Goal: Download file/media

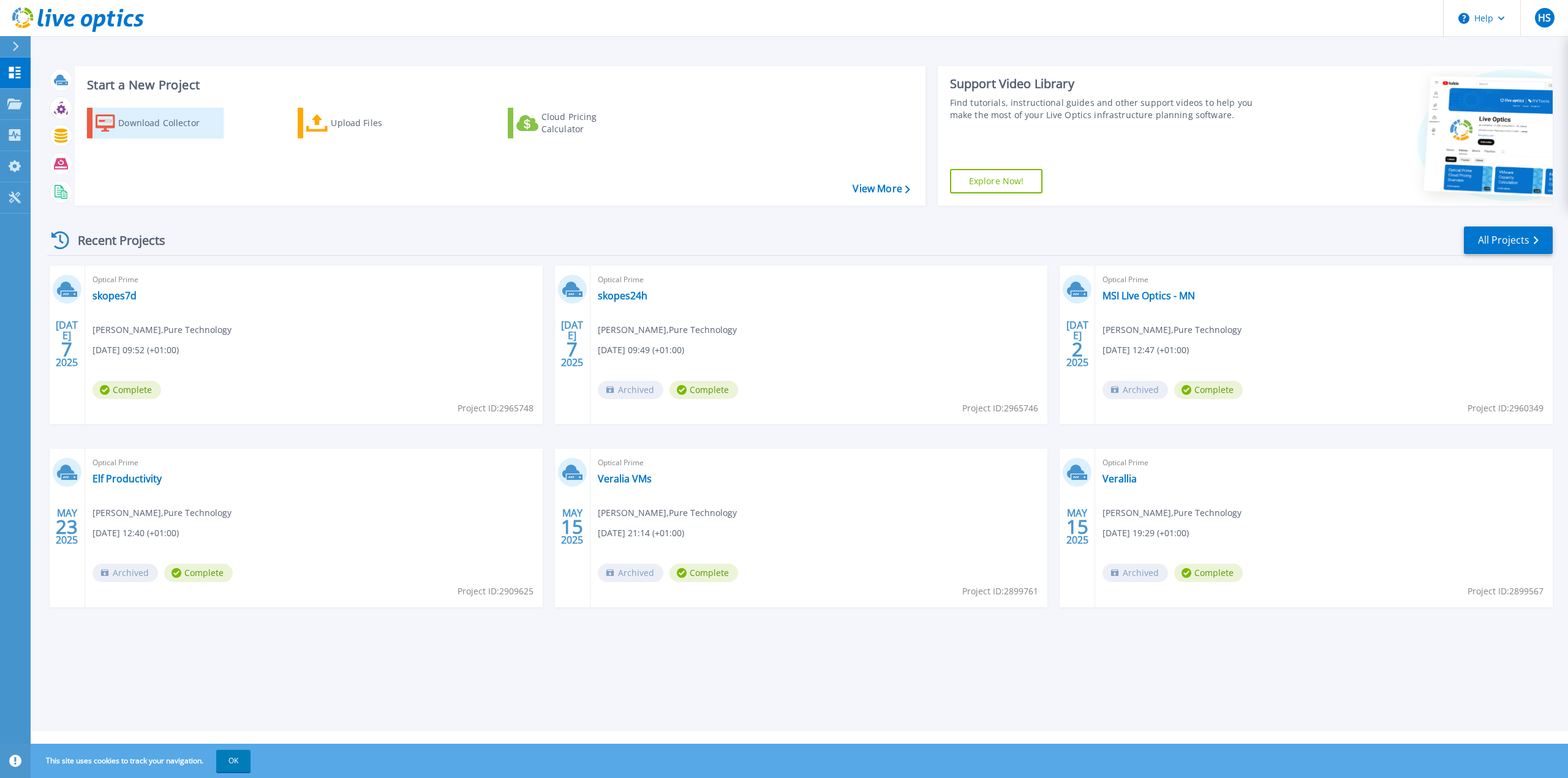
click at [194, 122] on div "Download Collector" at bounding box center [167, 123] width 98 height 25
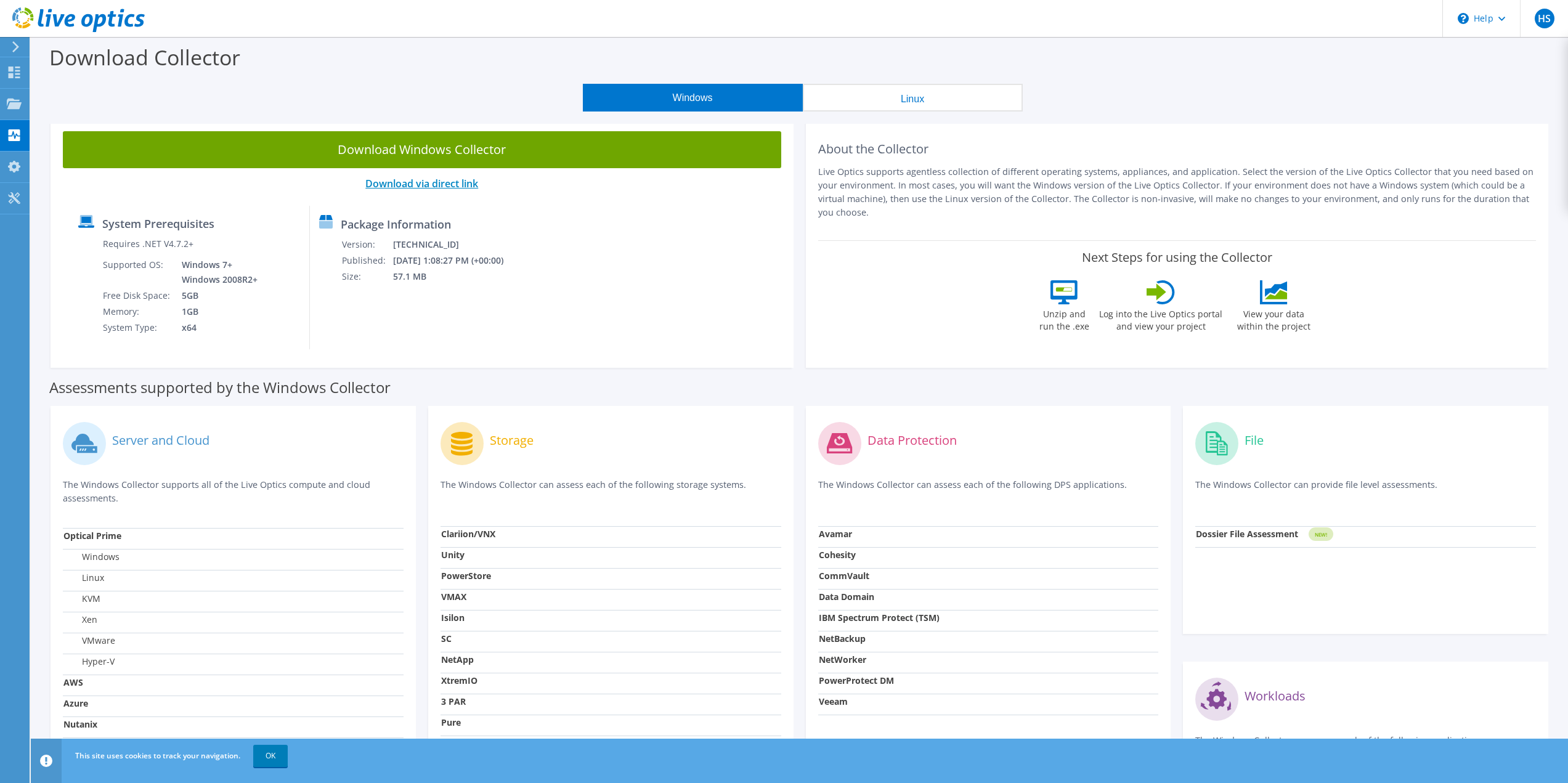
click at [404, 183] on link "Download via direct link" at bounding box center [421, 184] width 113 height 14
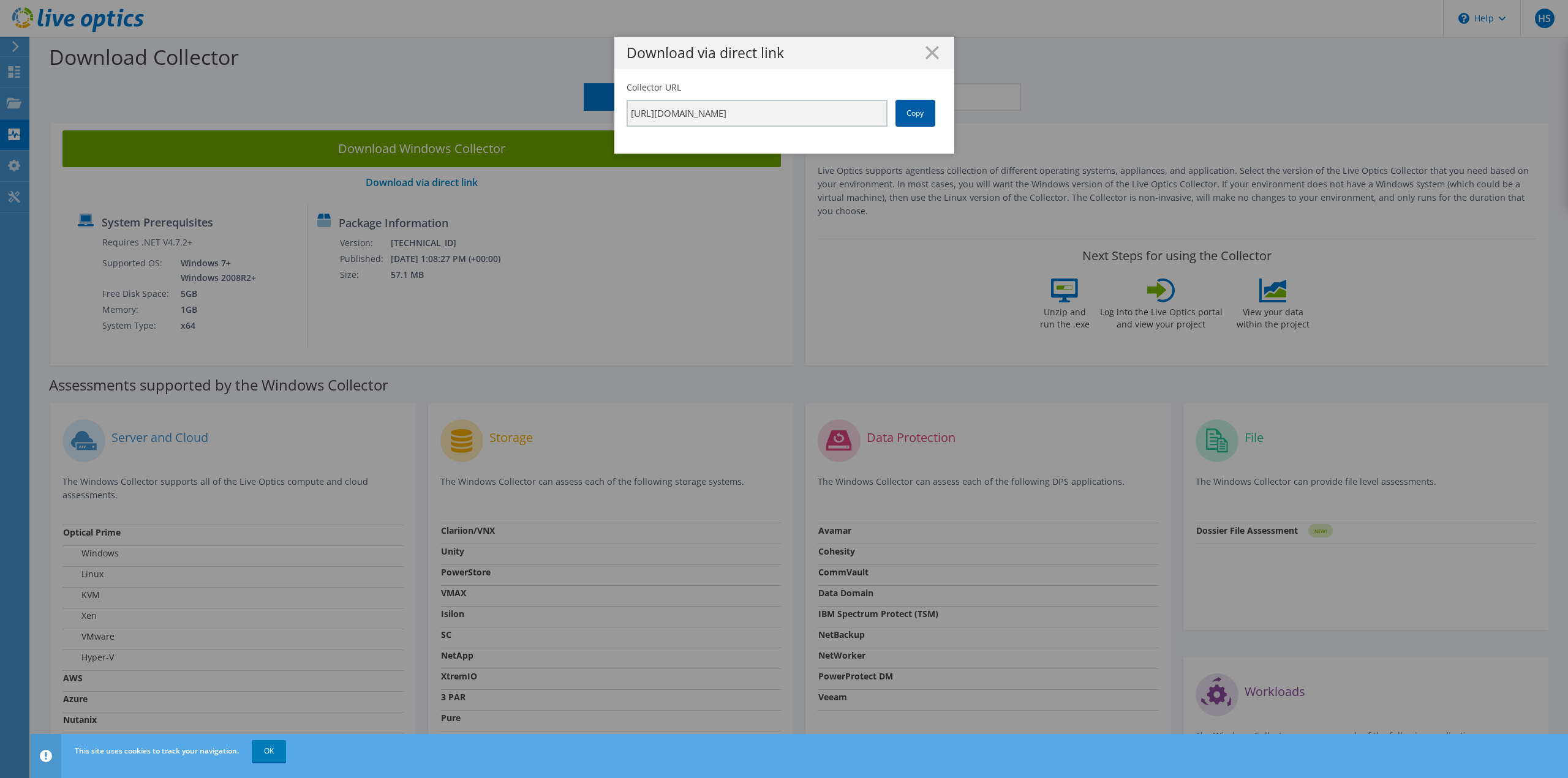
click at [917, 117] on link "Copy" at bounding box center [915, 112] width 39 height 27
click at [904, 117] on link "Copy" at bounding box center [915, 112] width 39 height 27
click at [926, 51] on line at bounding box center [932, 52] width 12 height 12
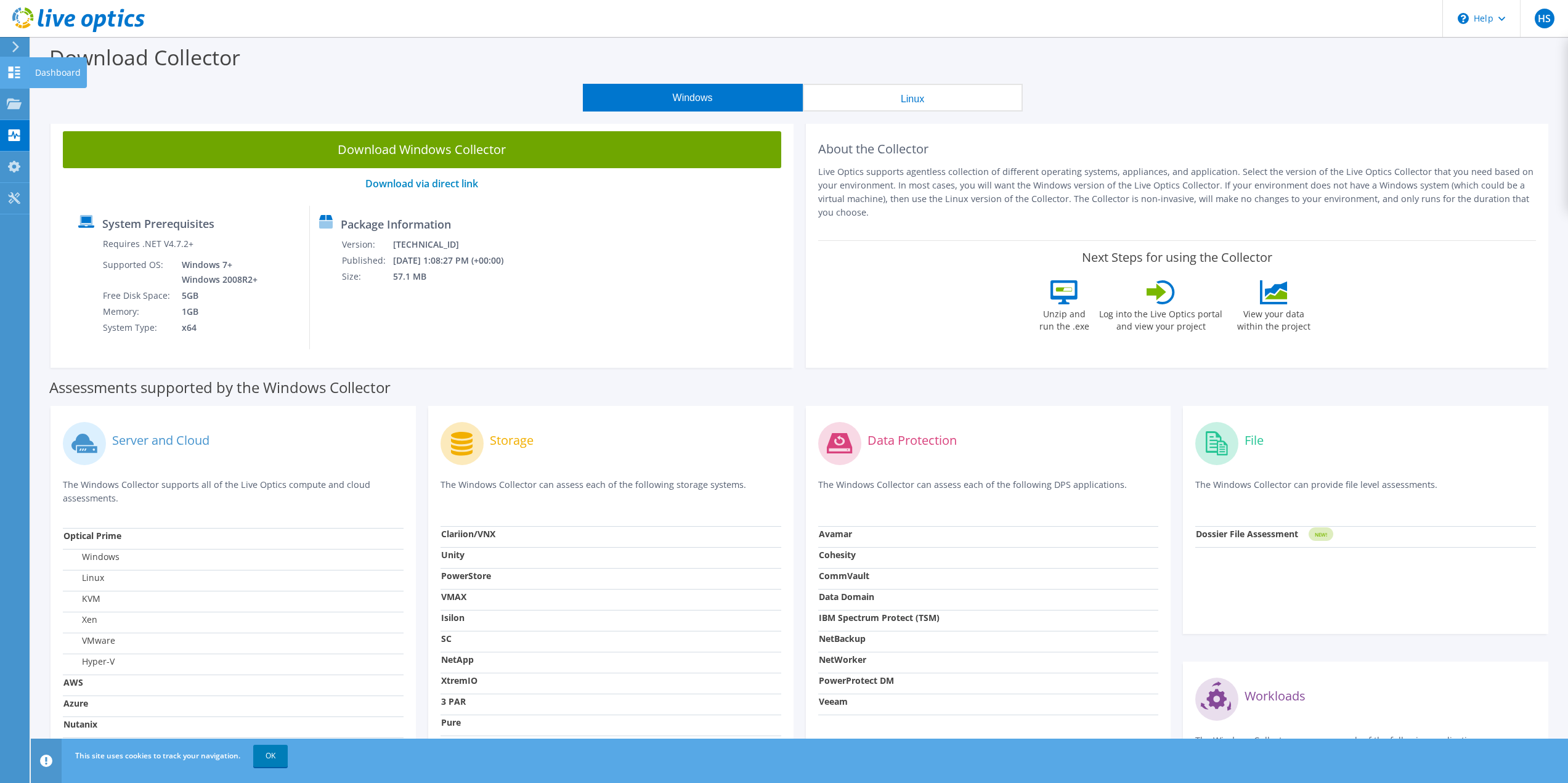
click at [19, 76] on use at bounding box center [15, 73] width 12 height 12
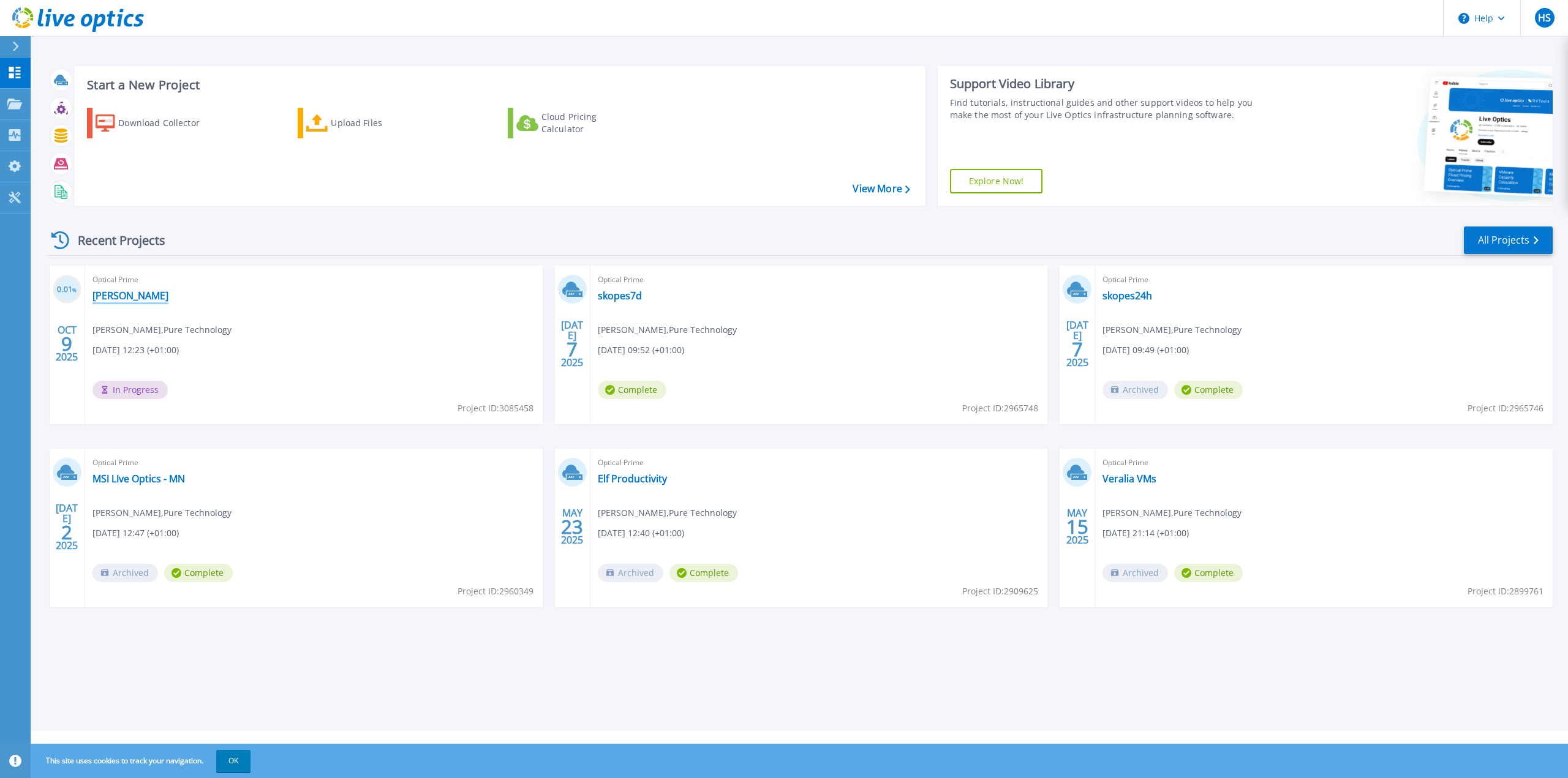
click at [135, 296] on link "Henry Hyams" at bounding box center [130, 296] width 76 height 12
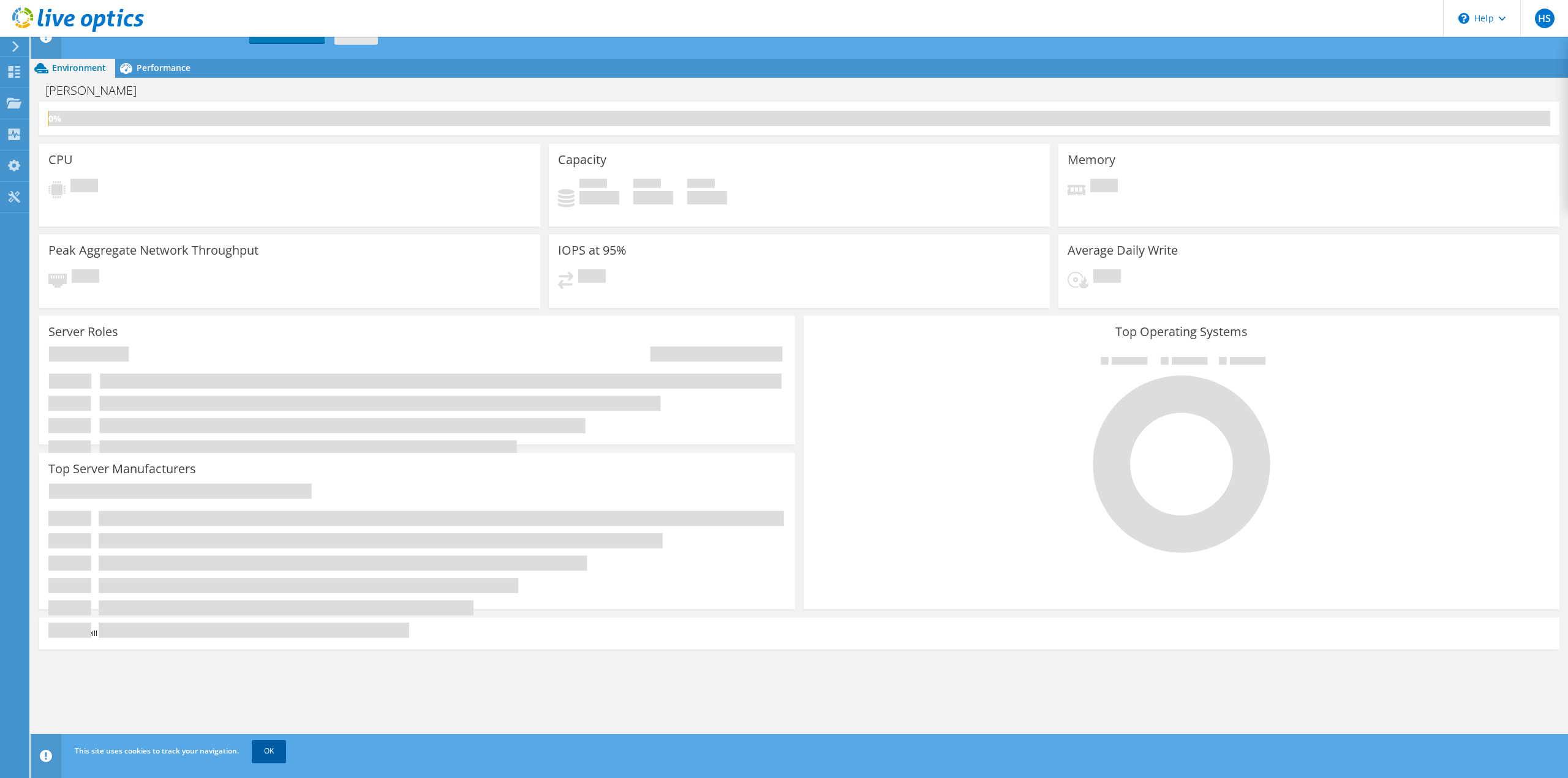
click at [277, 752] on link "OK" at bounding box center [269, 751] width 34 height 22
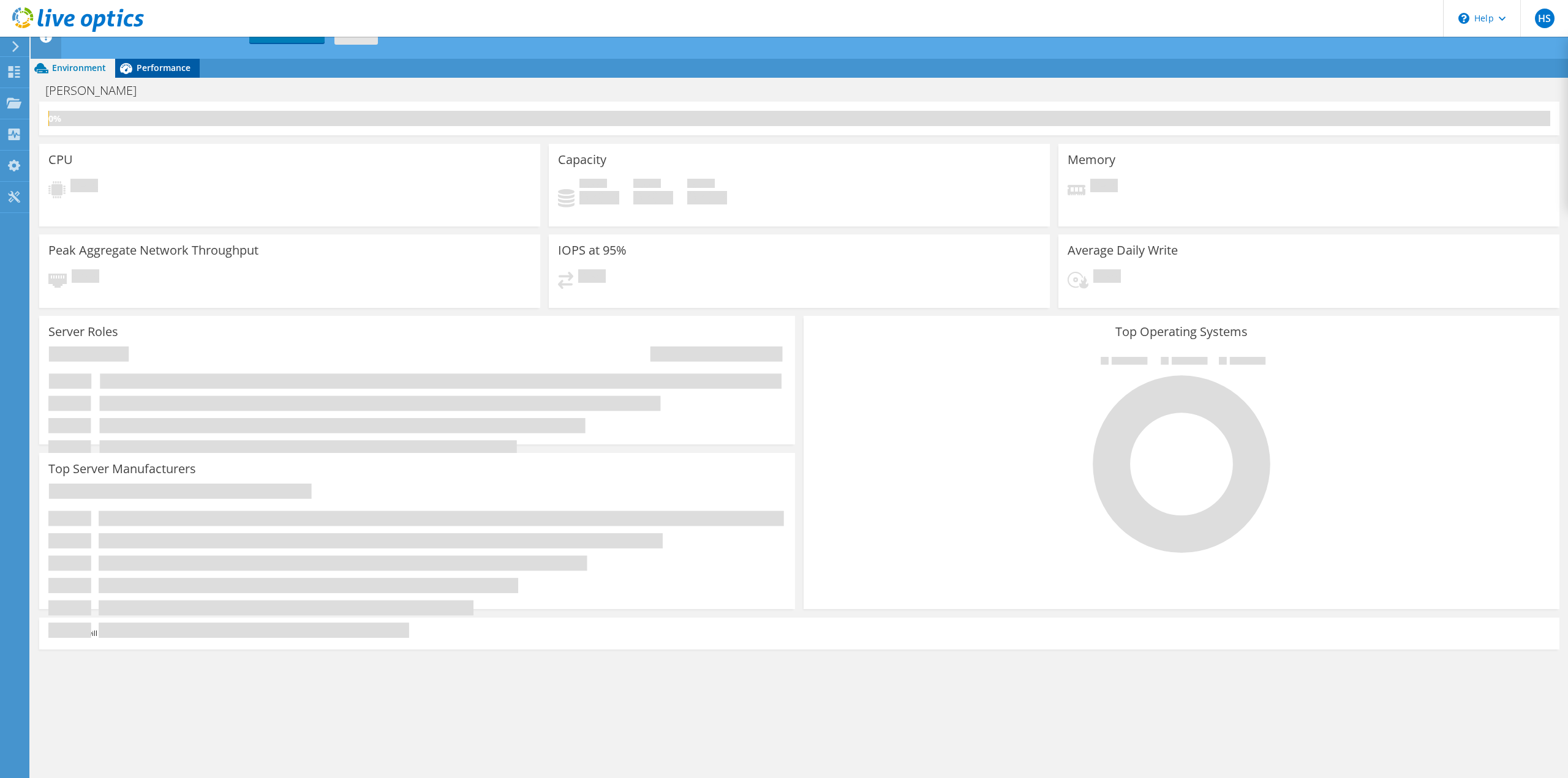
click at [173, 69] on span "Performance" at bounding box center [163, 68] width 54 height 12
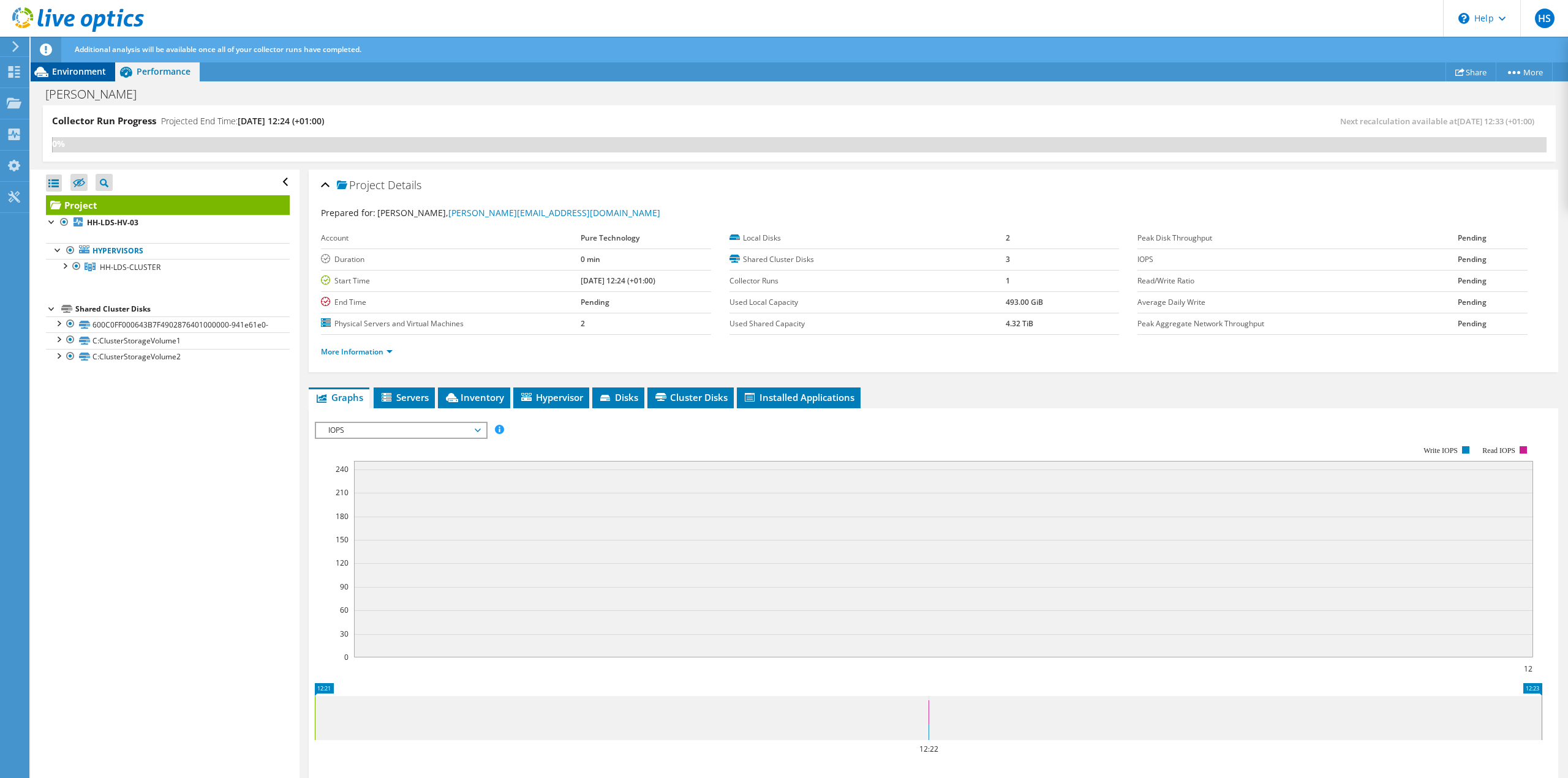
click at [71, 71] on span "Environment" at bounding box center [79, 71] width 54 height 12
